Goal: Navigation & Orientation: Find specific page/section

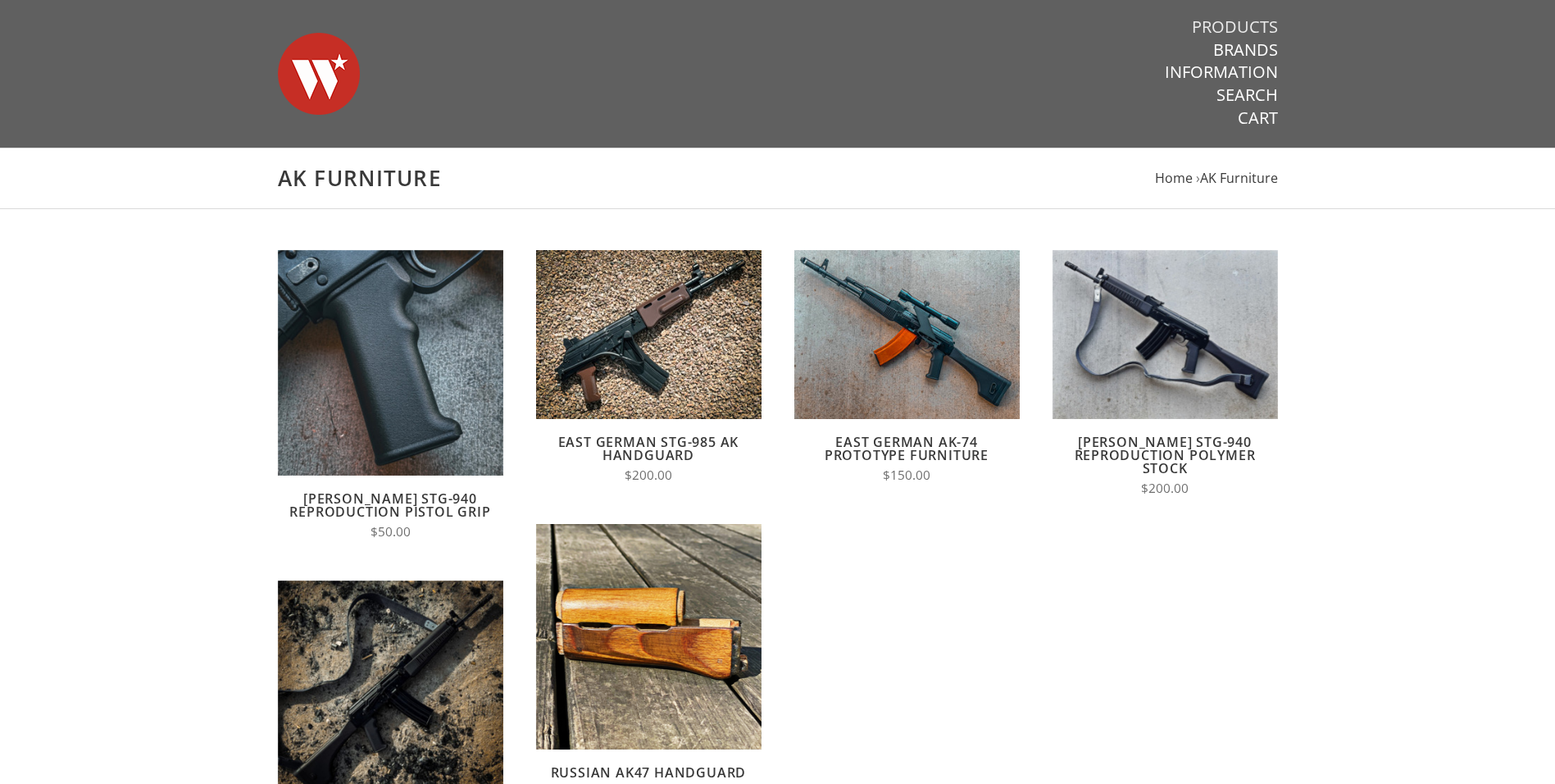
click at [1233, 29] on link "Products" at bounding box center [1235, 27] width 86 height 22
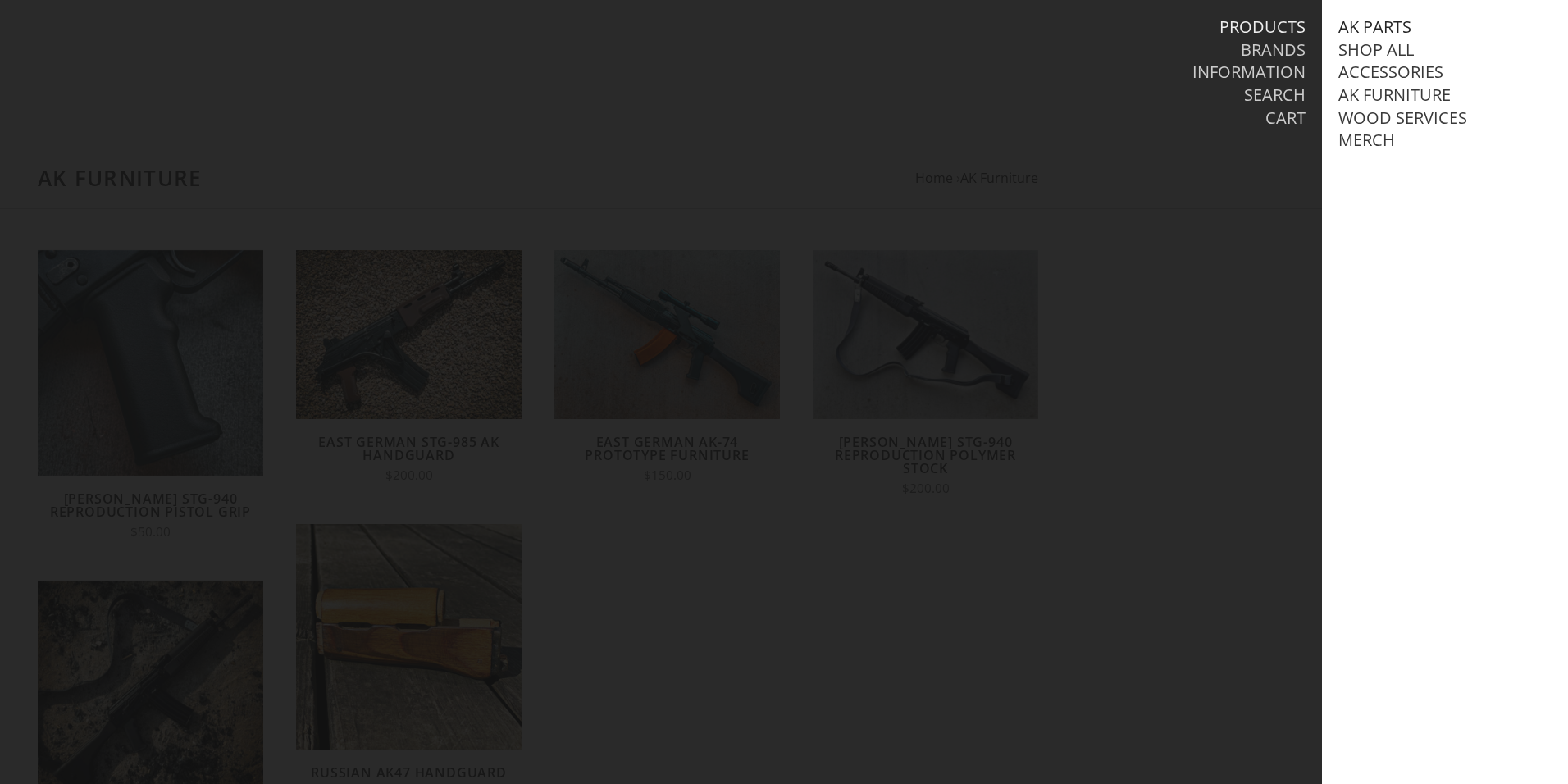
click at [1376, 23] on link "AK Parts" at bounding box center [1375, 27] width 73 height 22
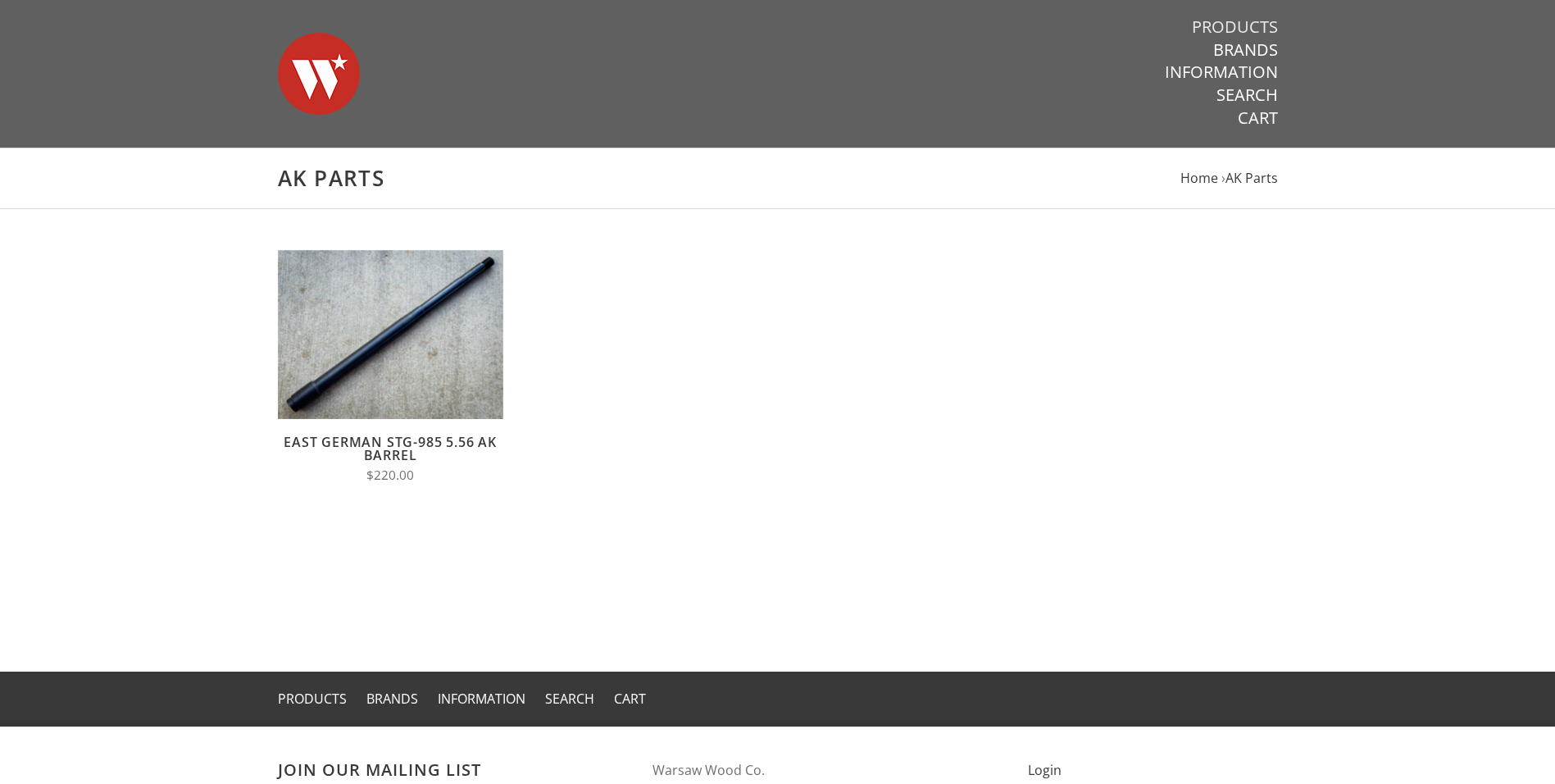
click at [1235, 25] on link "Products" at bounding box center [1235, 27] width 86 height 22
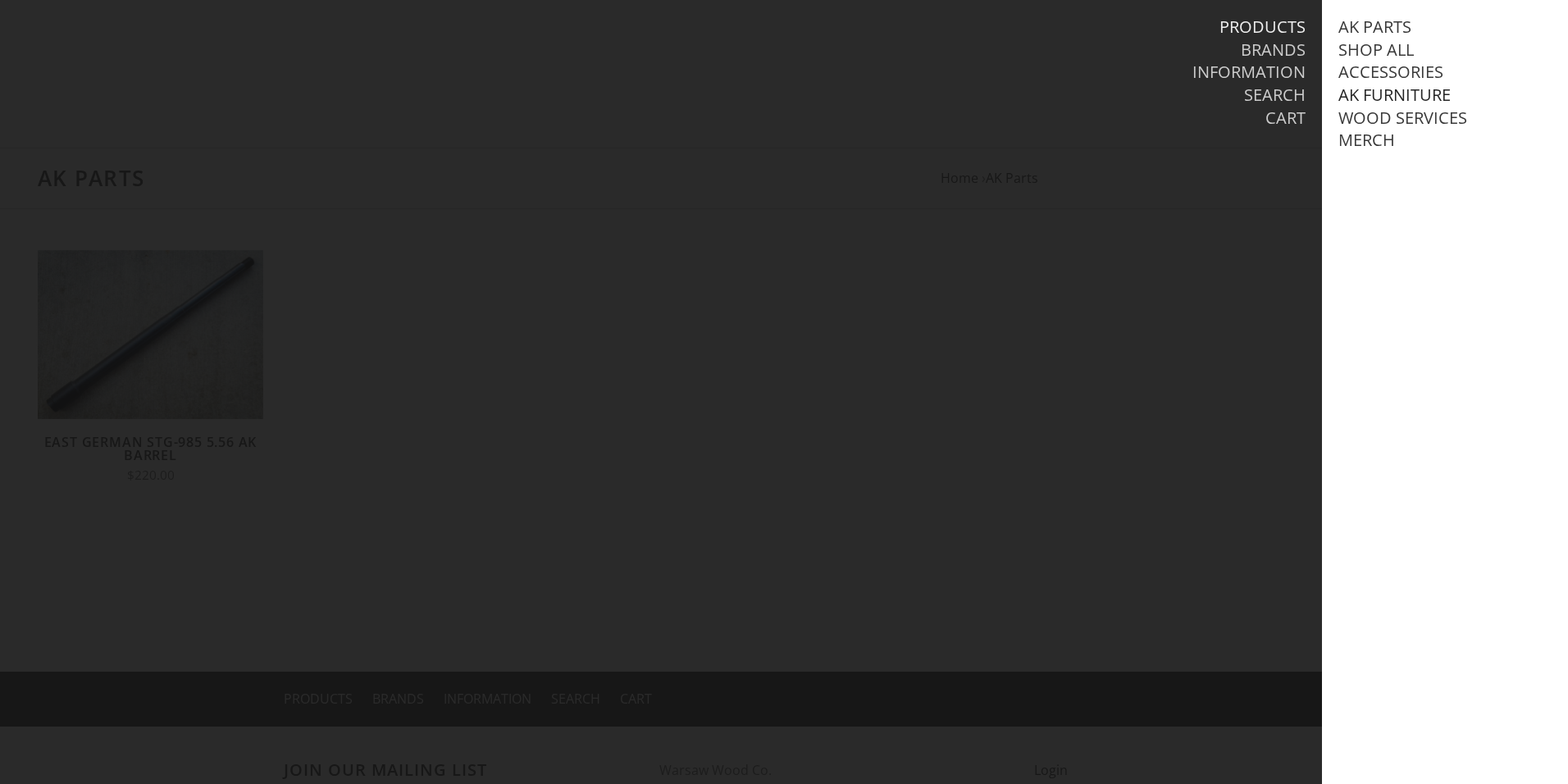
click at [1397, 94] on link "AK Furniture" at bounding box center [1395, 96] width 112 height 22
click at [1399, 196] on link "Stock Sets" at bounding box center [1401, 186] width 92 height 22
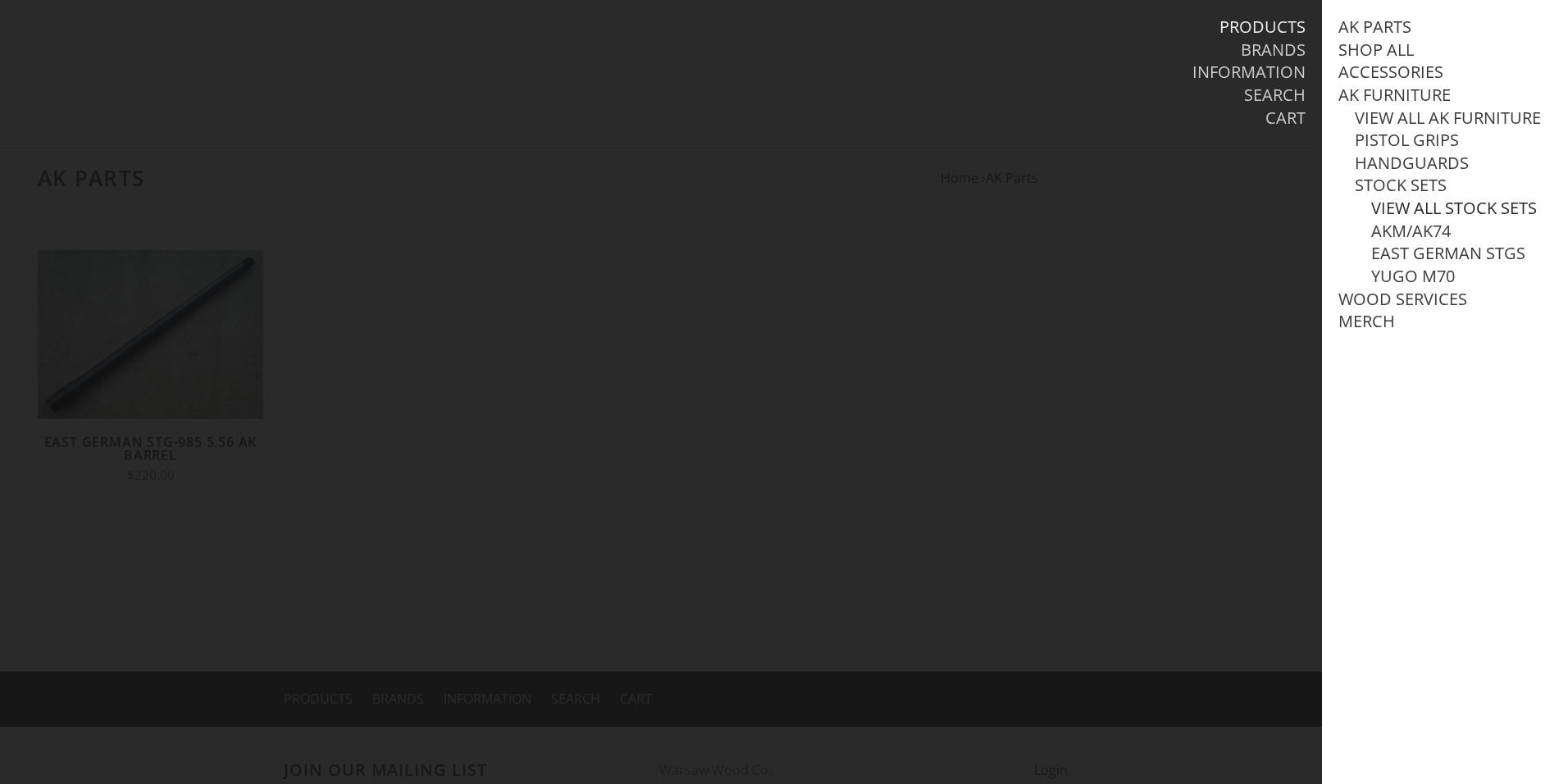
click at [1403, 219] on link "View all Stock Sets" at bounding box center [1454, 208] width 166 height 22
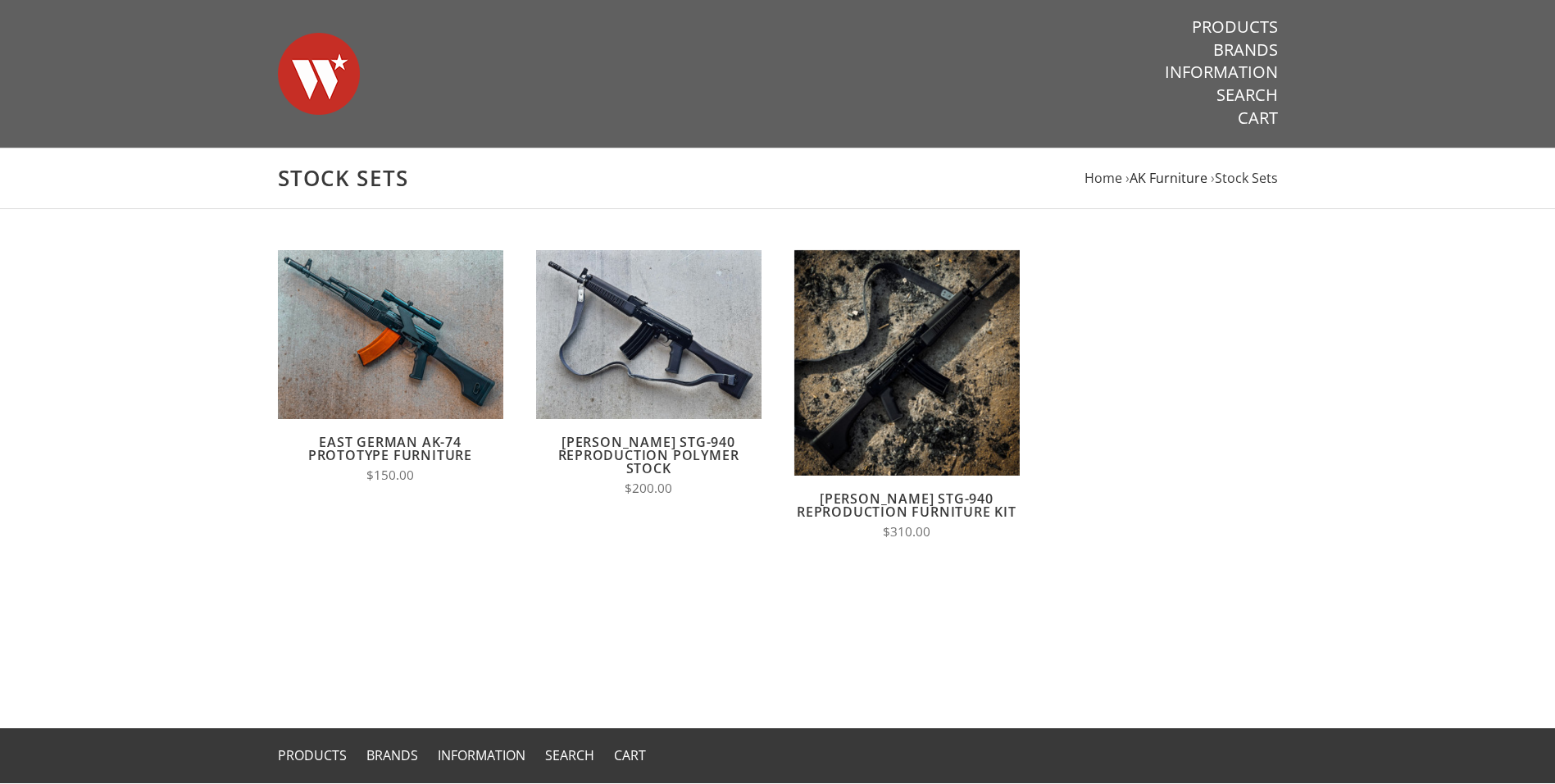
click at [1163, 176] on span "AK Furniture" at bounding box center [1169, 178] width 78 height 18
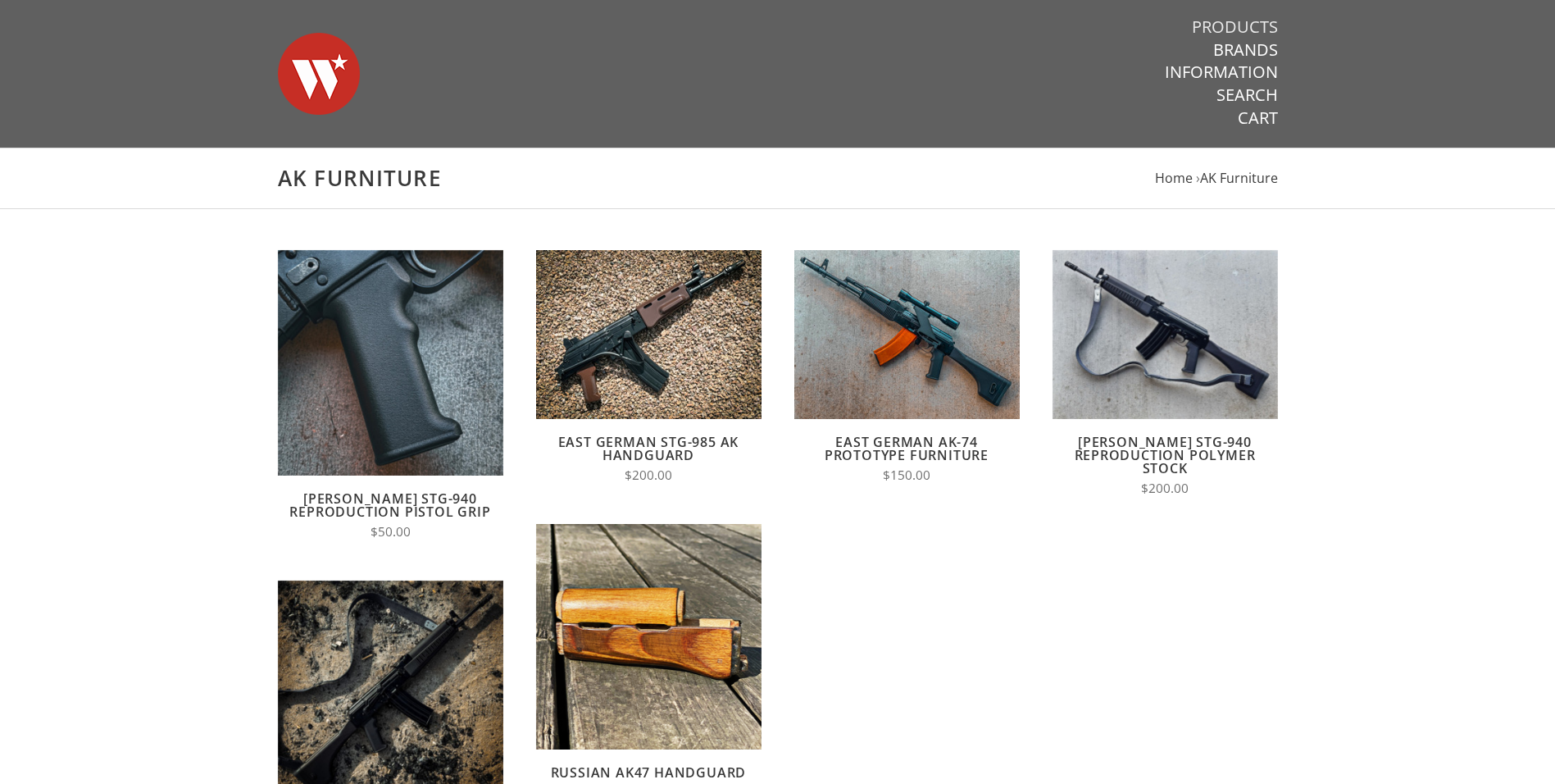
click at [1247, 26] on link "Products" at bounding box center [1235, 27] width 86 height 22
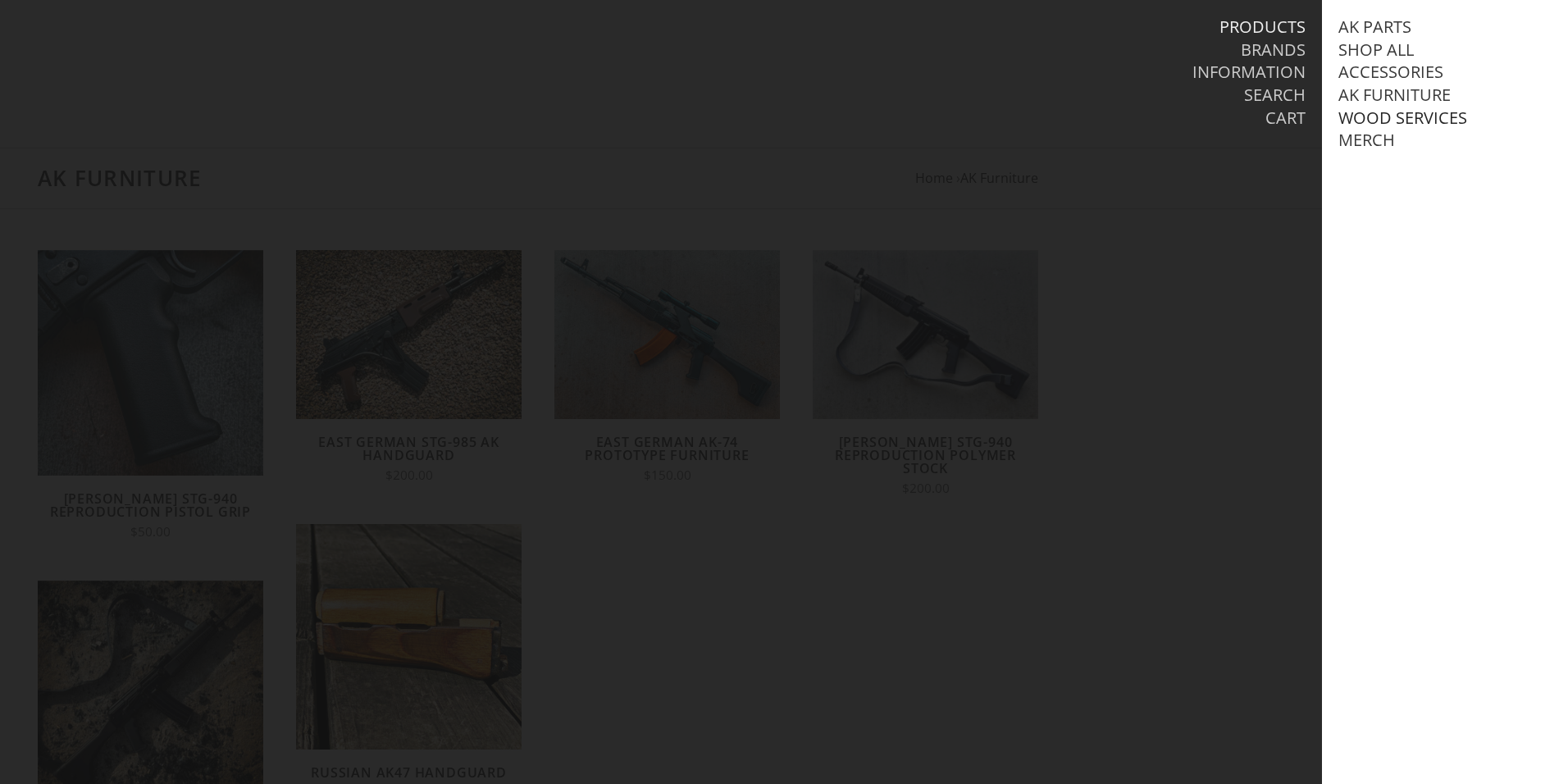
click at [1378, 118] on link "Wood Services" at bounding box center [1403, 118] width 129 height 22
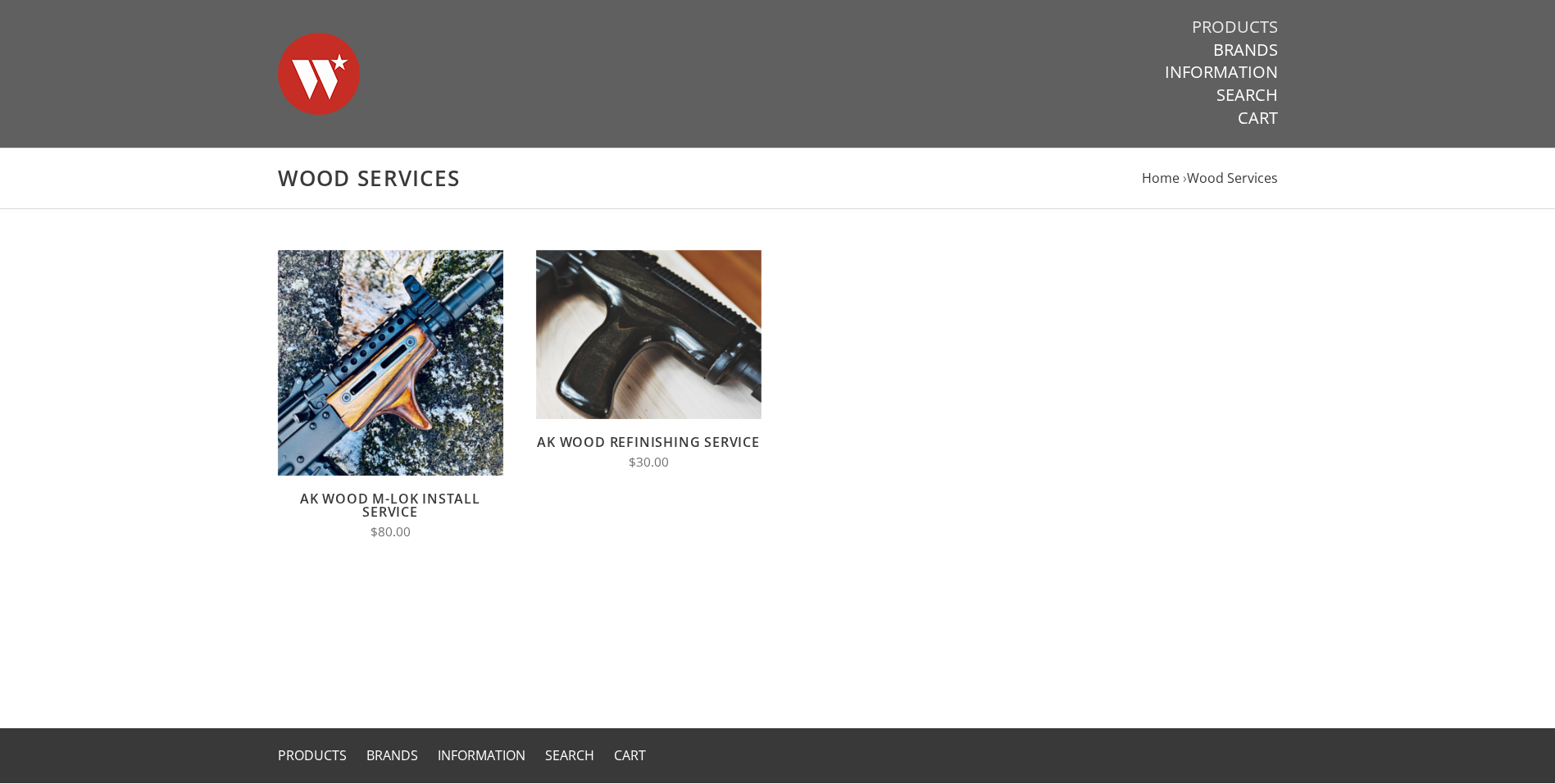
click at [1246, 28] on link "Products" at bounding box center [1235, 27] width 86 height 22
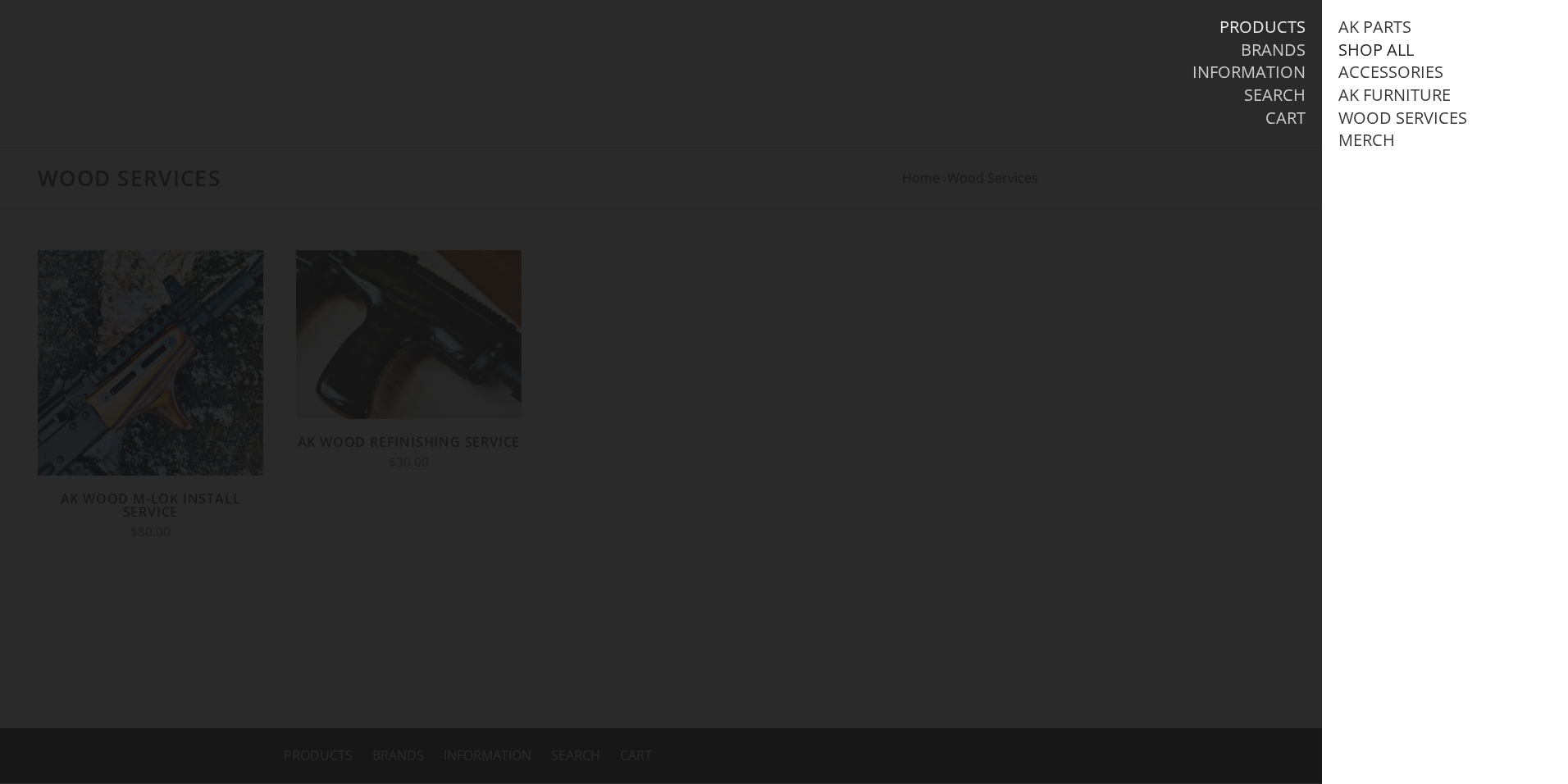
click at [1361, 48] on link "Shop All" at bounding box center [1377, 51] width 76 height 22
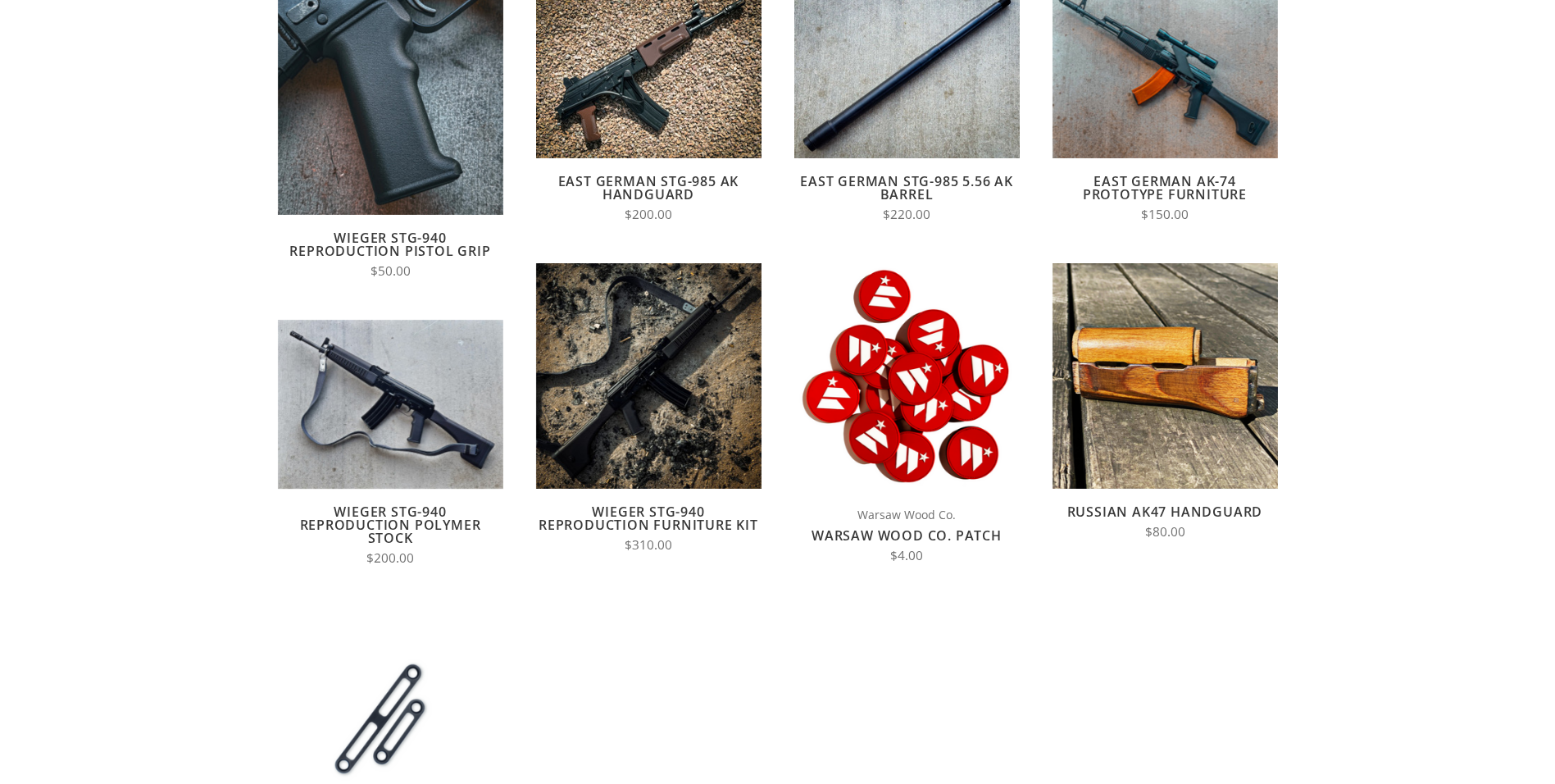
scroll to position [82, 0]
